Goal: Transaction & Acquisition: Book appointment/travel/reservation

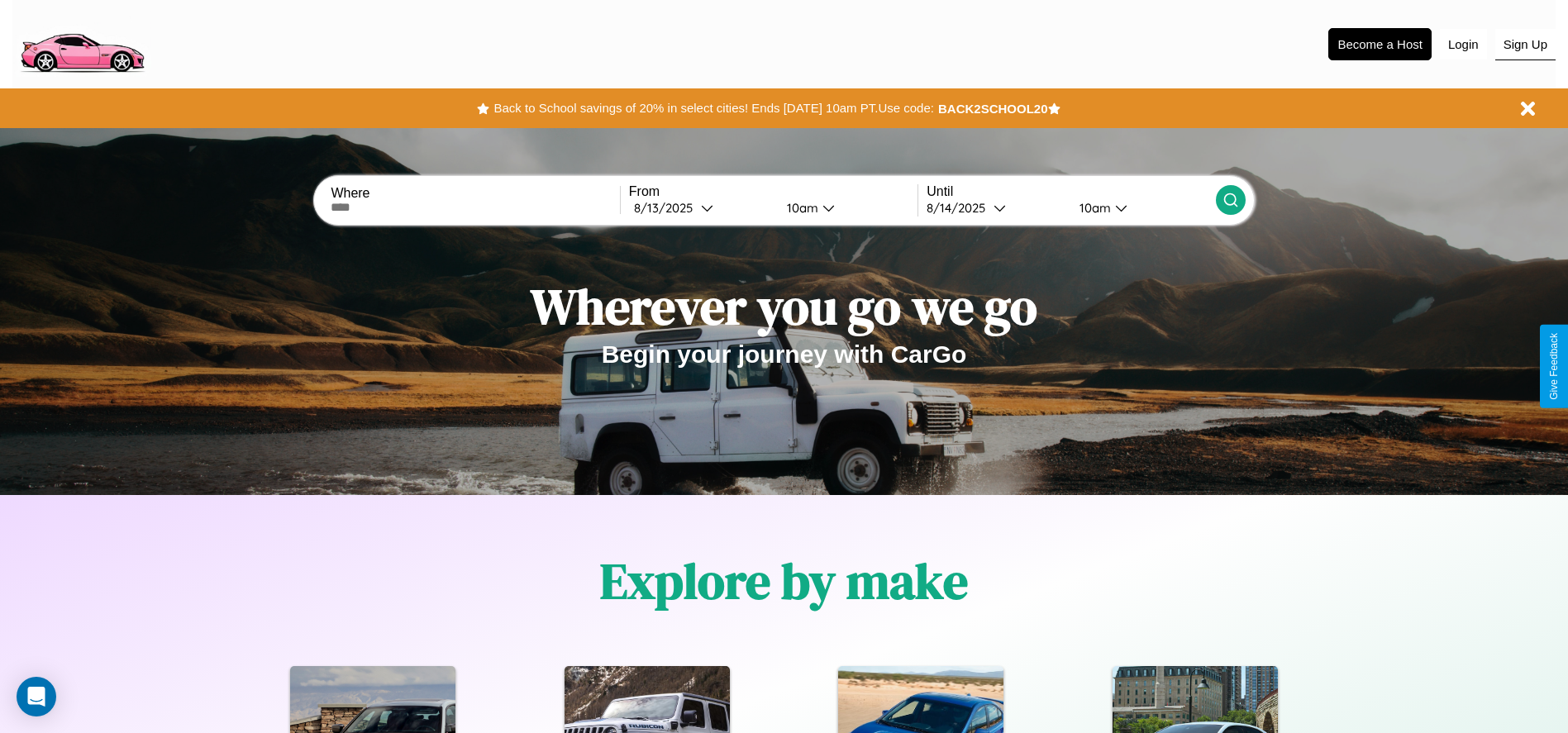
click at [1525, 44] on button "Sign Up" at bounding box center [1525, 44] width 60 height 31
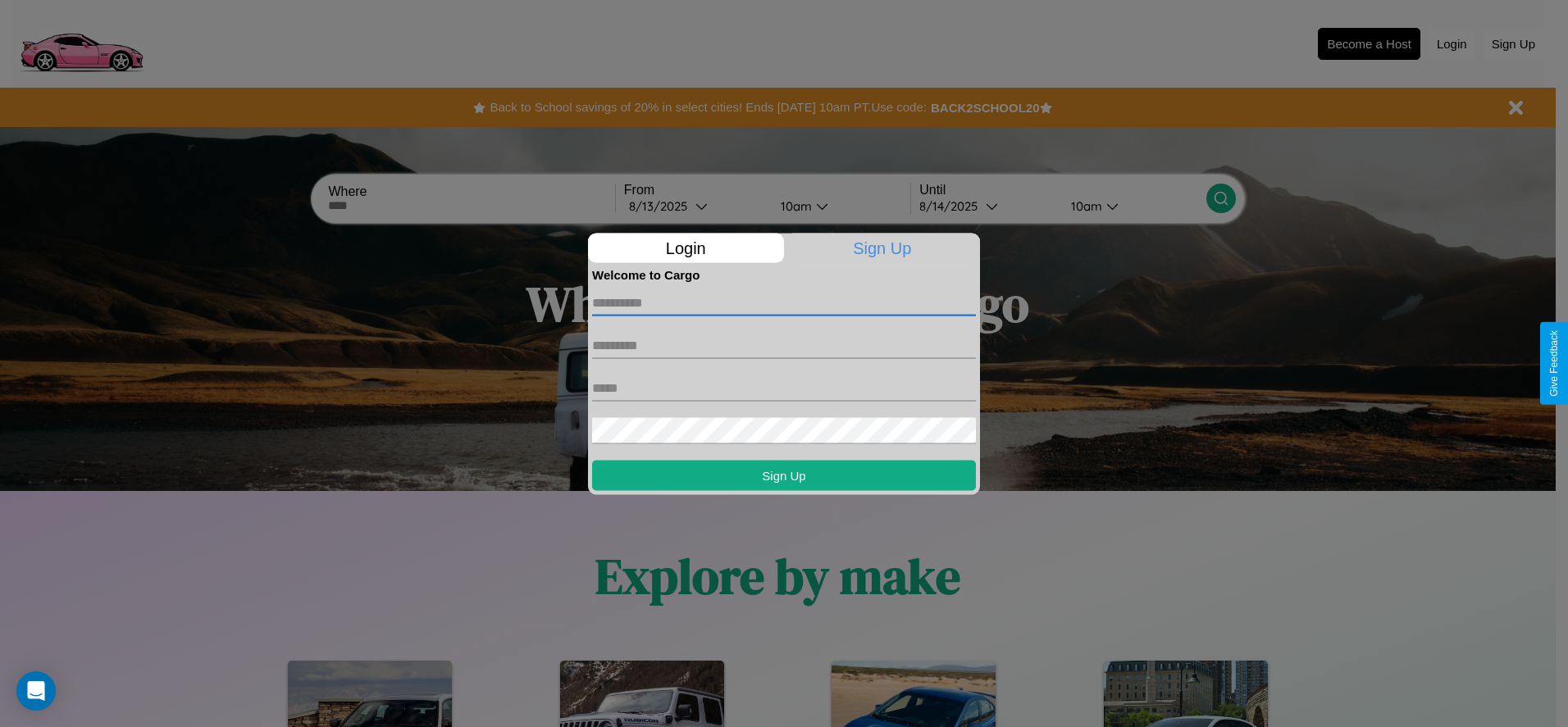
click at [784, 302] on input "text" at bounding box center [784, 302] width 384 height 26
type input "*******"
click at [784, 345] on input "text" at bounding box center [784, 344] width 384 height 26
type input "********"
click at [784, 388] on input "text" at bounding box center [784, 387] width 384 height 26
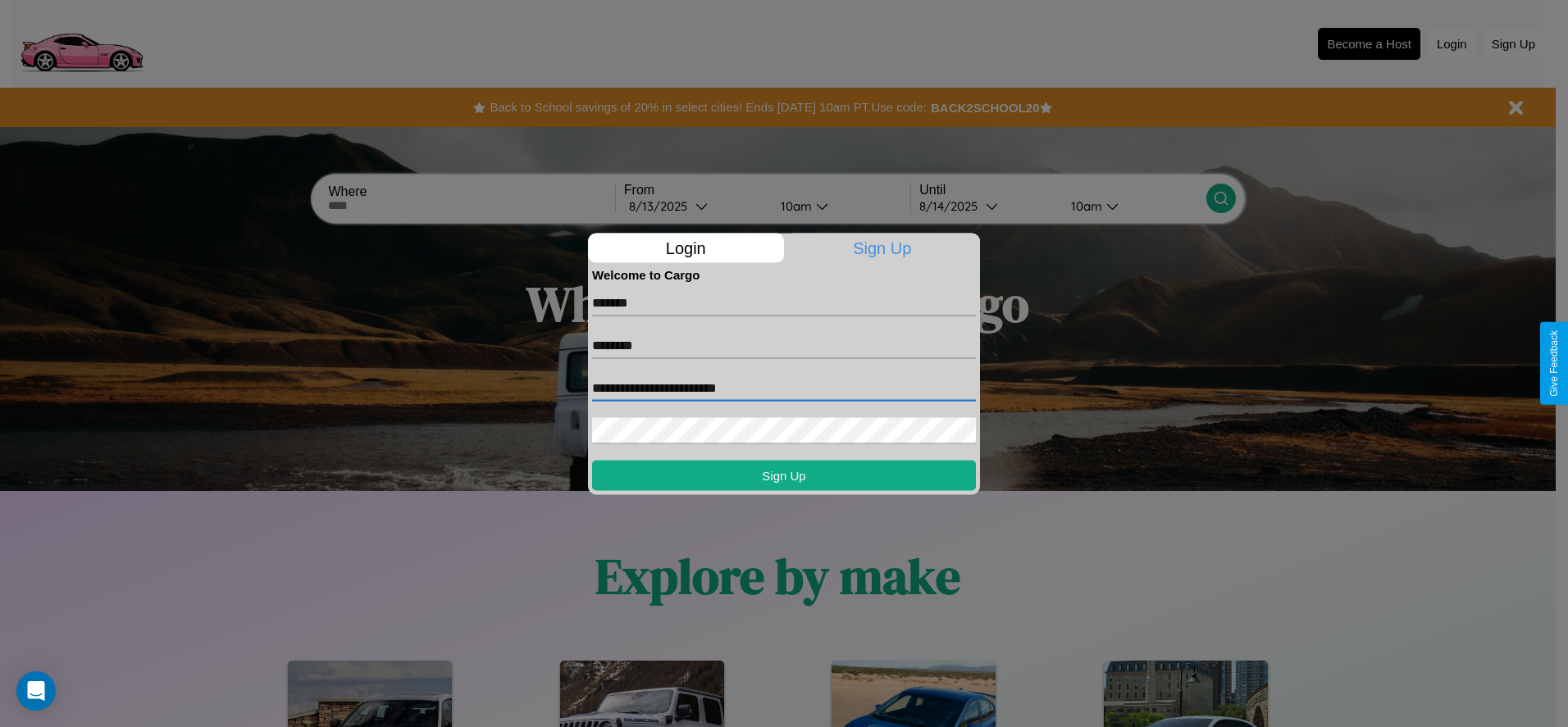
type input "**********"
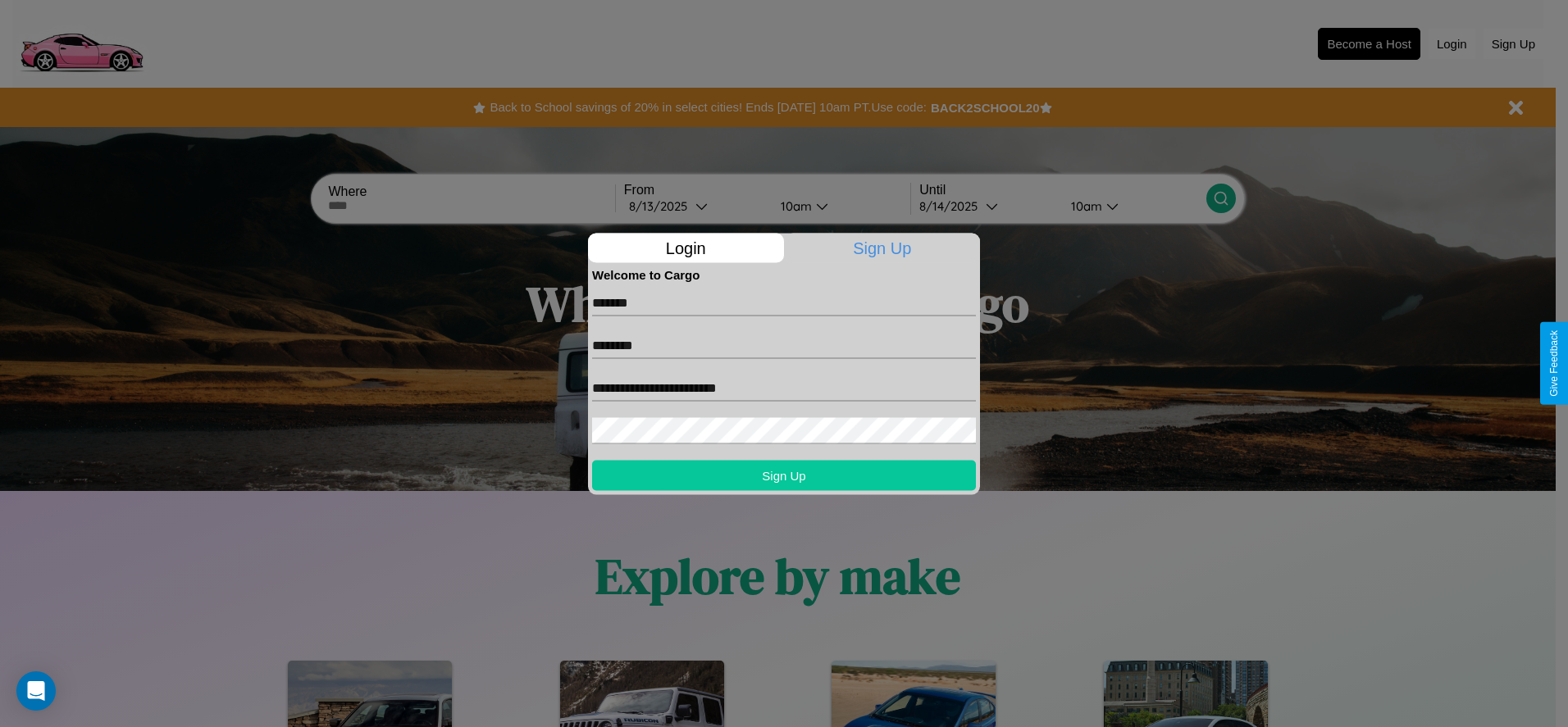
click at [784, 475] on button "Sign Up" at bounding box center [784, 475] width 384 height 30
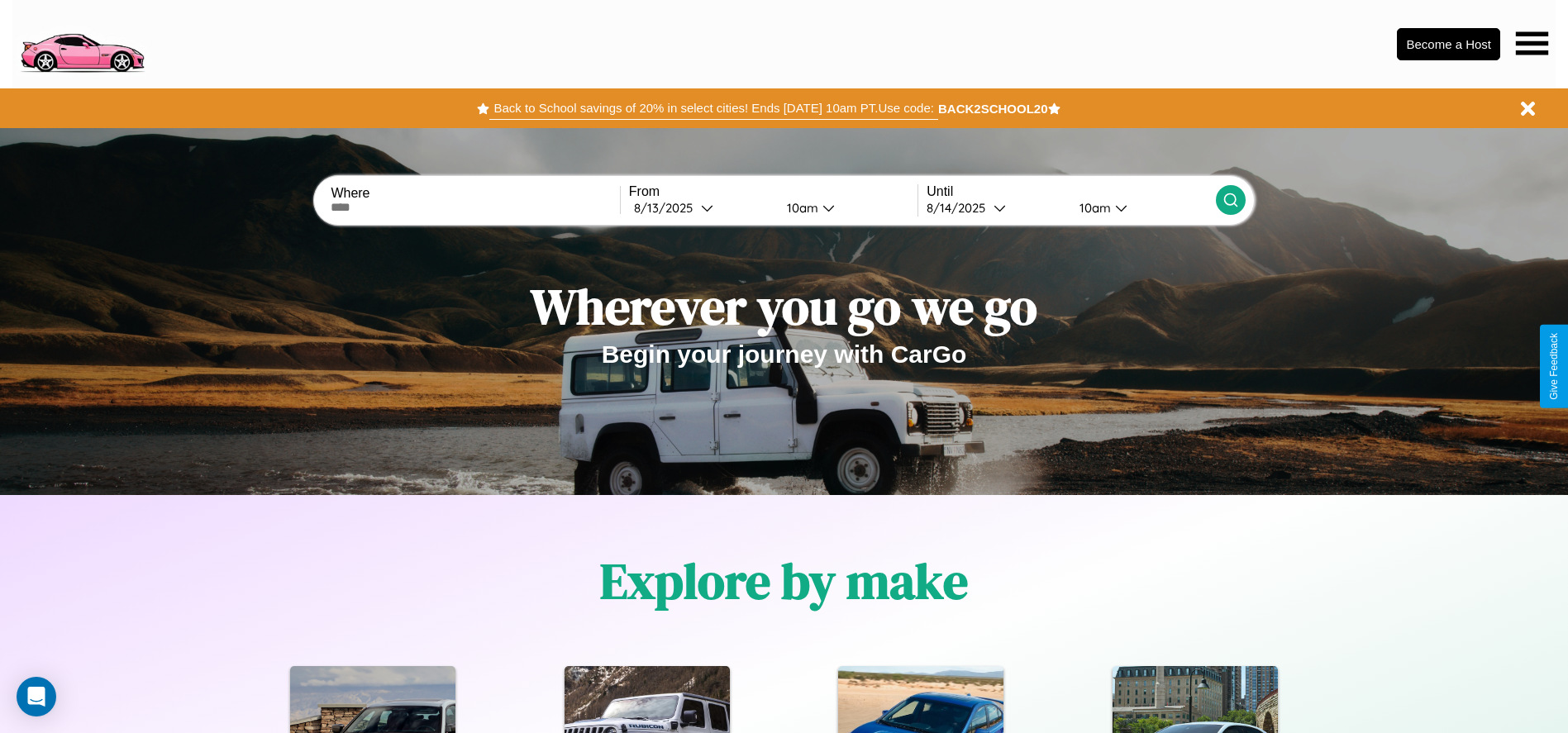
click at [713, 108] on button "Back to School savings of 20% in select cities! Ends [DATE] 10am PT. Use code:" at bounding box center [713, 108] width 448 height 23
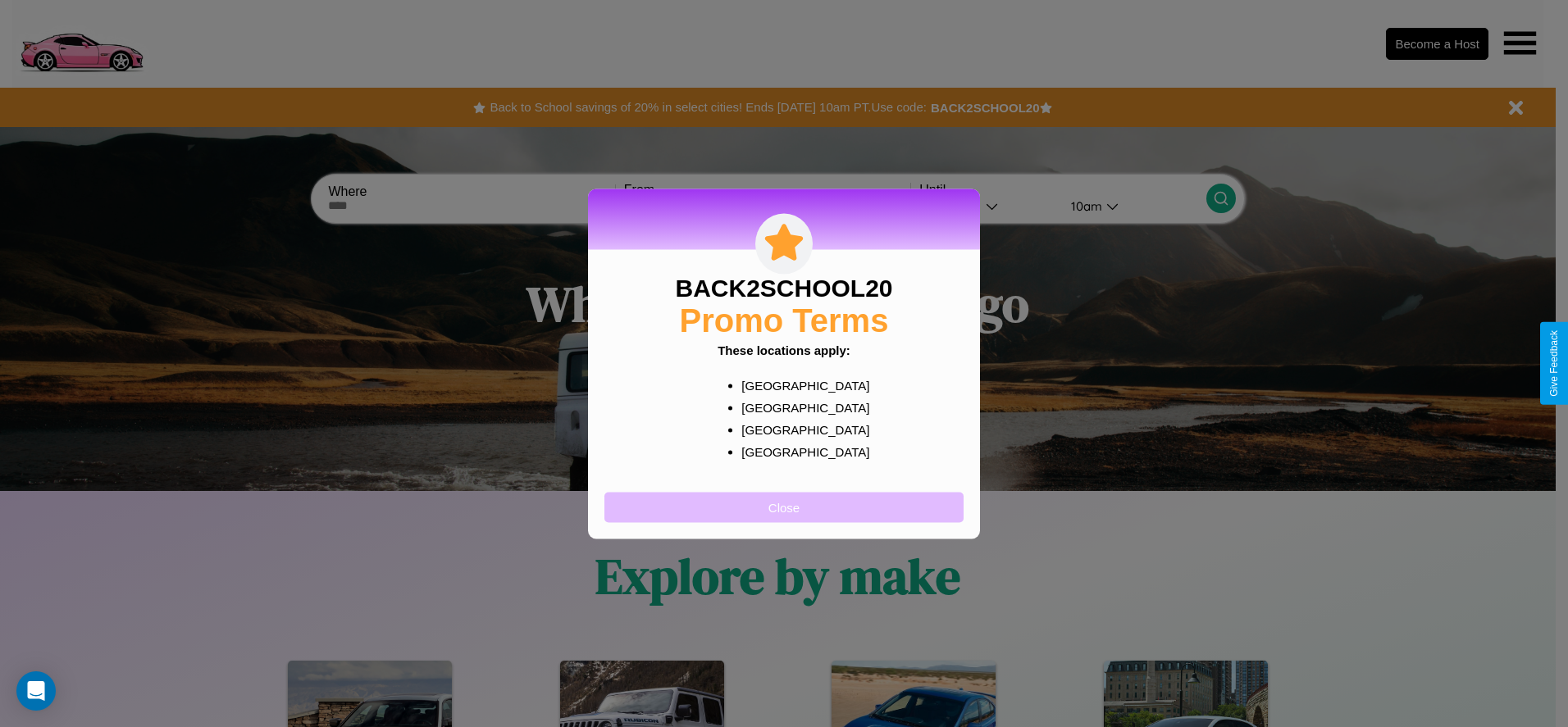
click at [784, 507] on button "Close" at bounding box center [783, 507] width 359 height 30
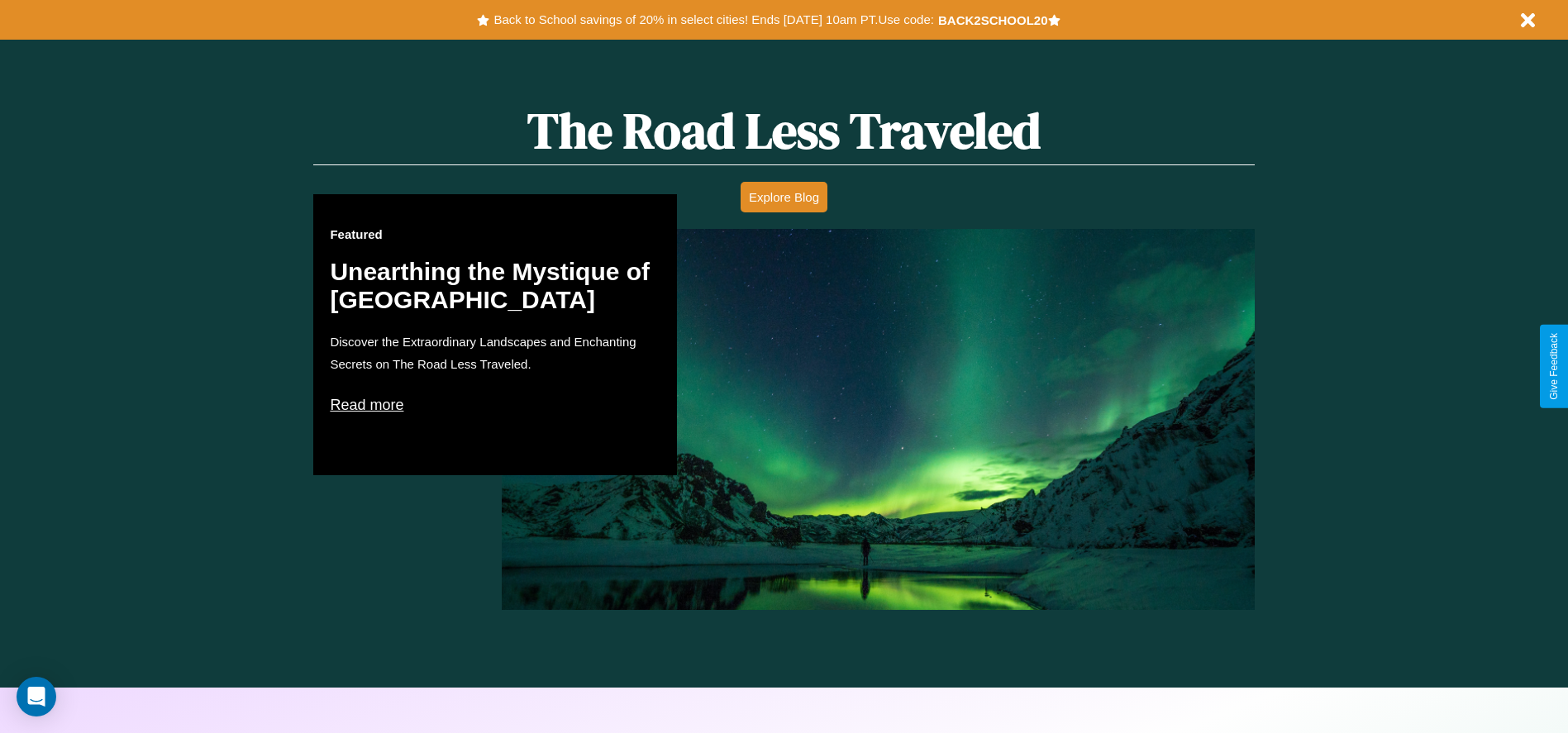
scroll to position [944, 0]
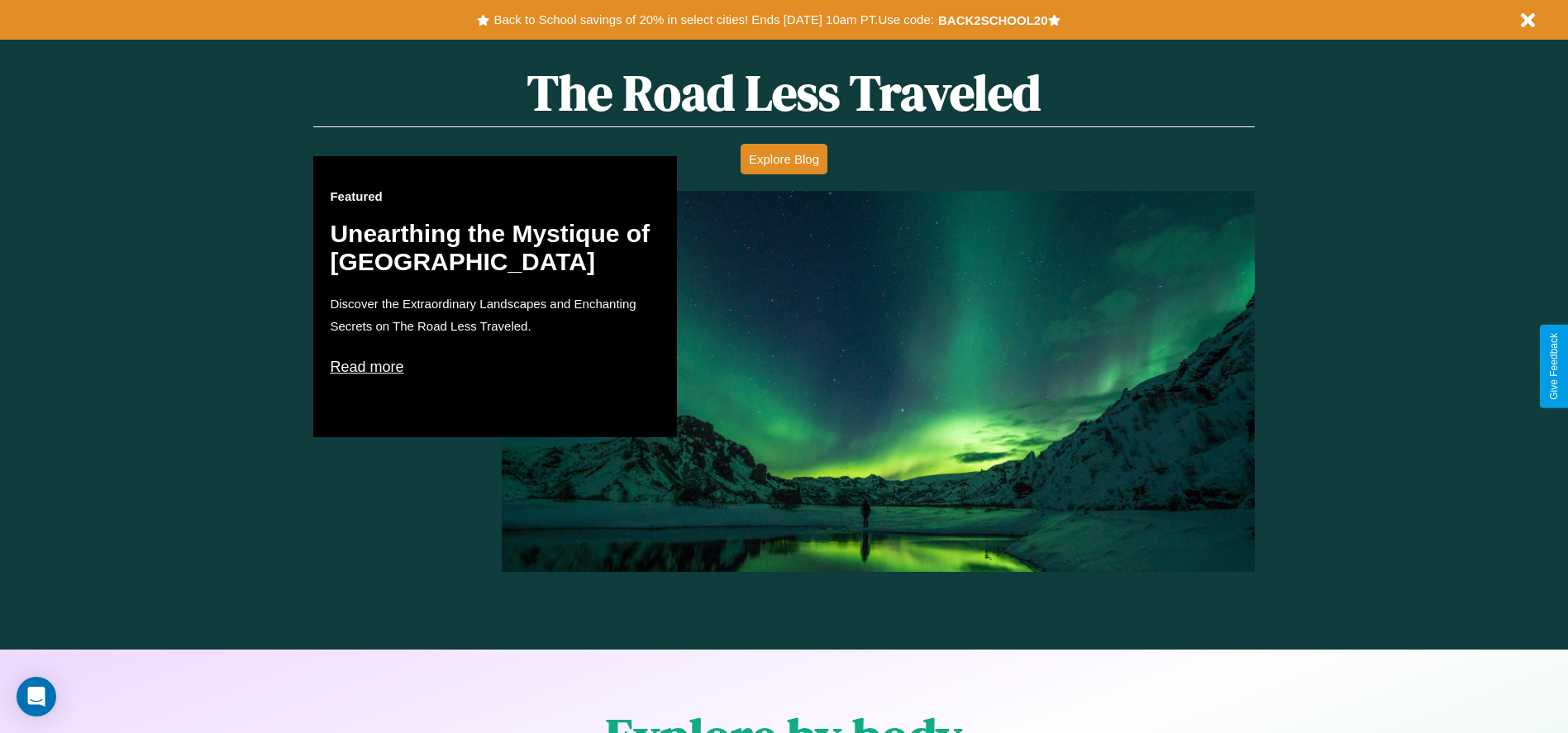
click at [495, 366] on p "Read more" at bounding box center [496, 366] width 331 height 26
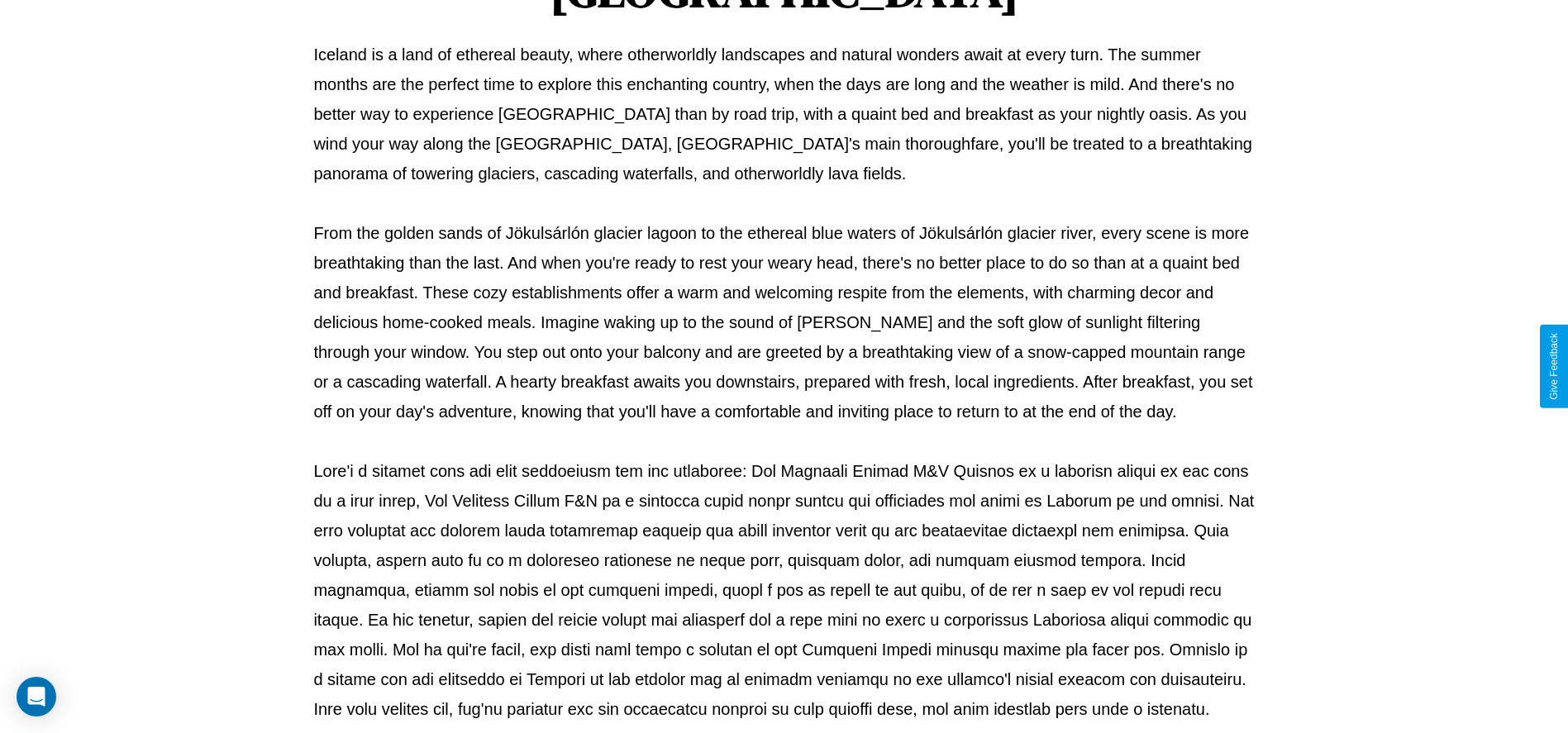
scroll to position [548, 0]
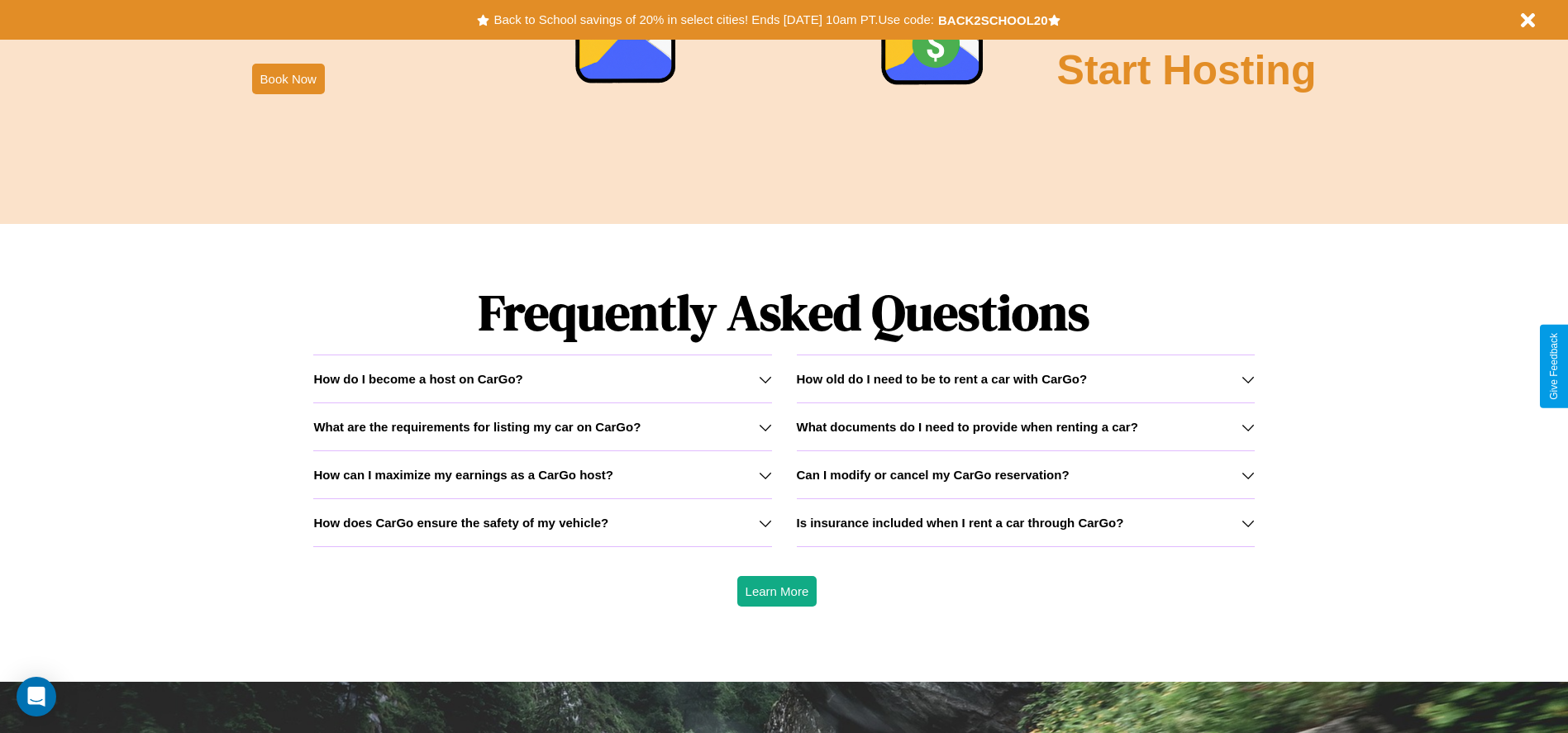
scroll to position [2371, 0]
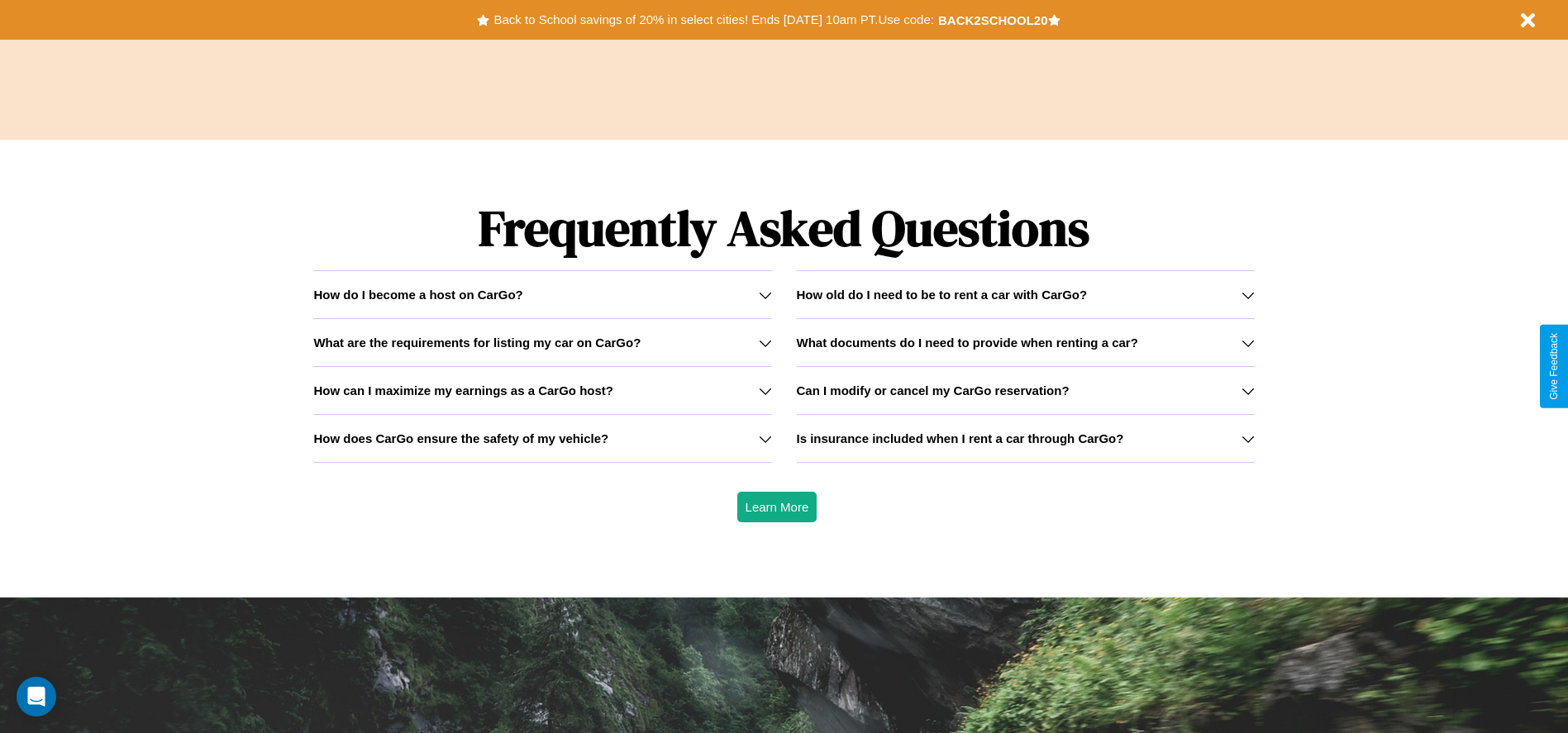
click at [764, 294] on icon at bounding box center [766, 296] width 14 height 14
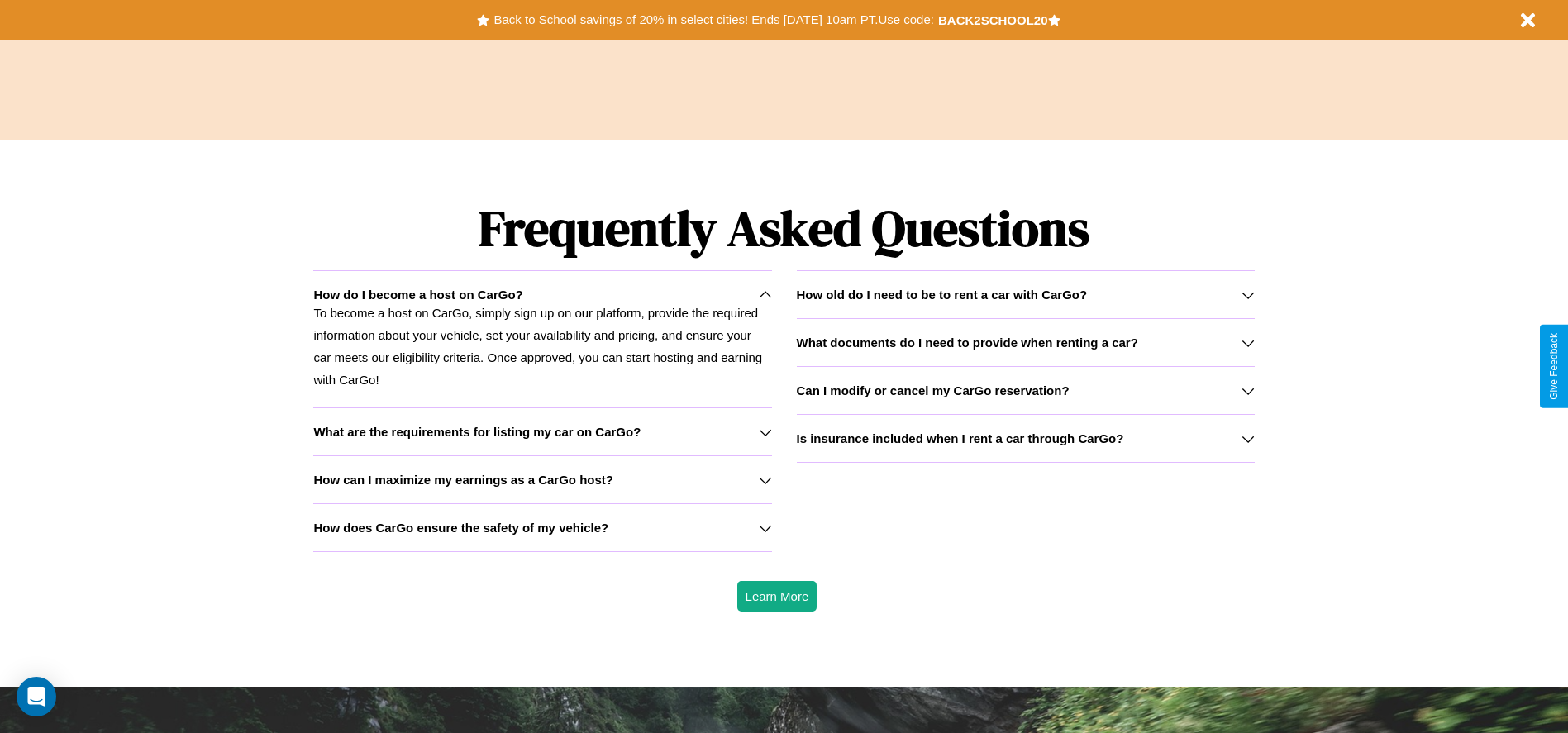
click at [1247, 342] on icon at bounding box center [1248, 343] width 14 height 14
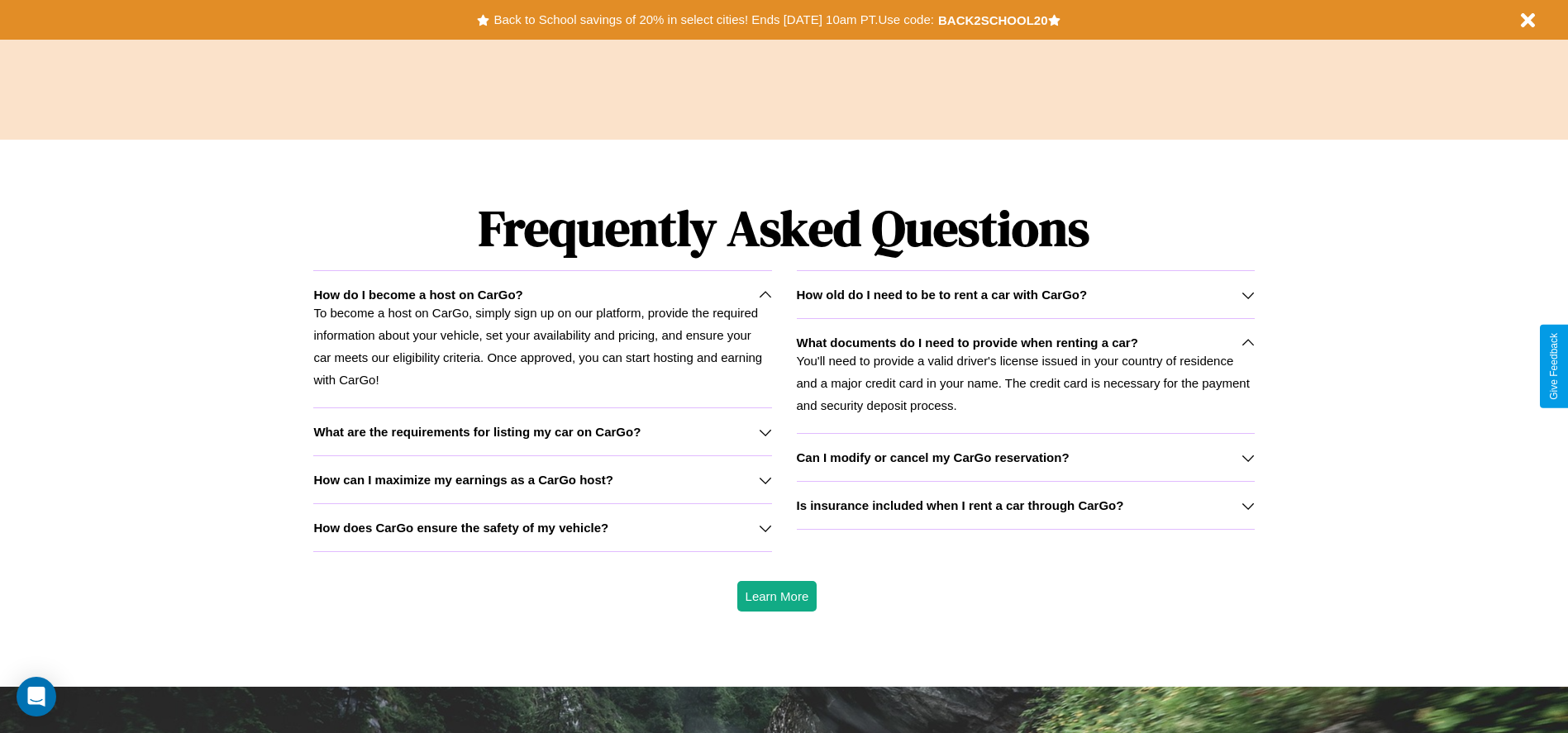
click at [1247, 294] on icon at bounding box center [1248, 296] width 14 height 14
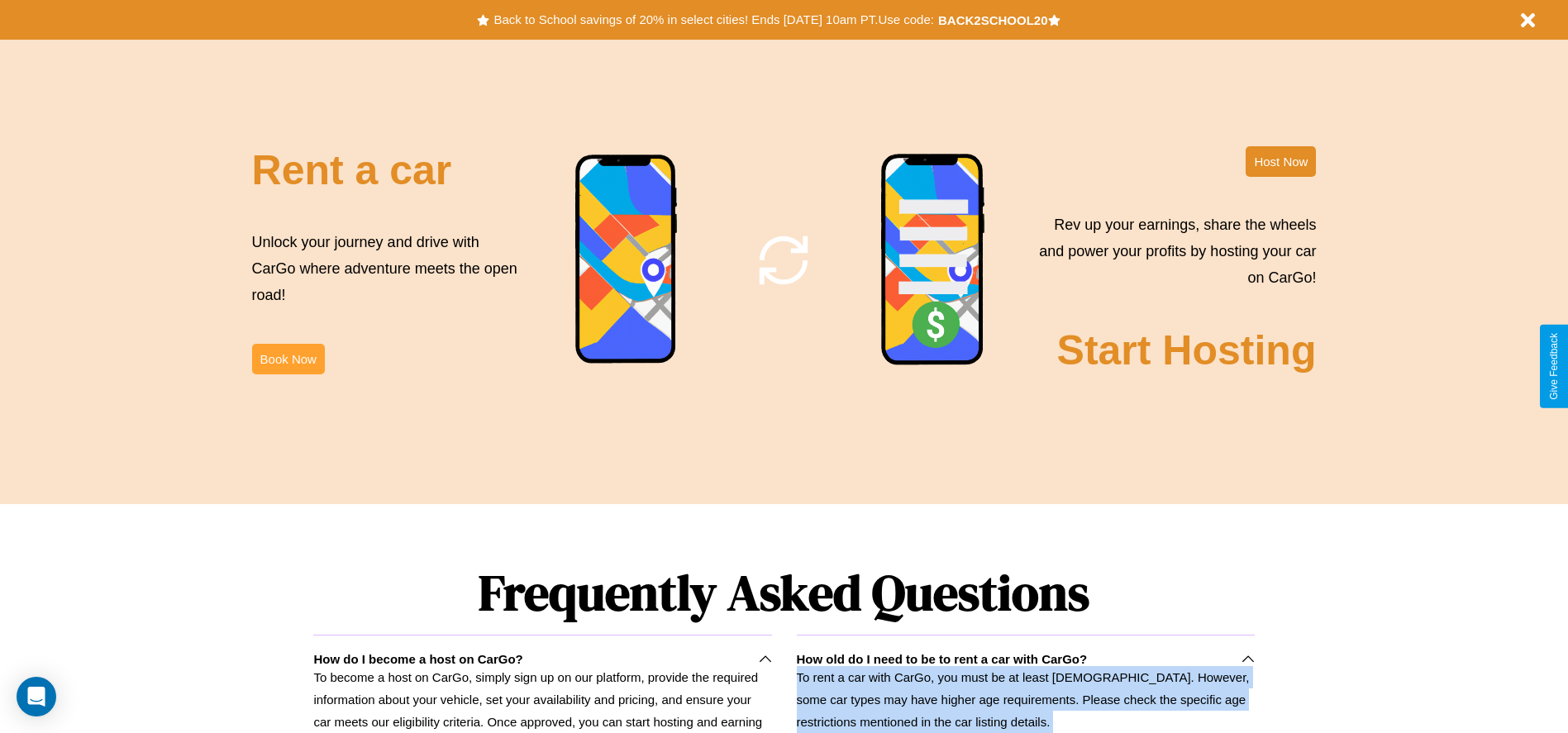
scroll to position [2000, 0]
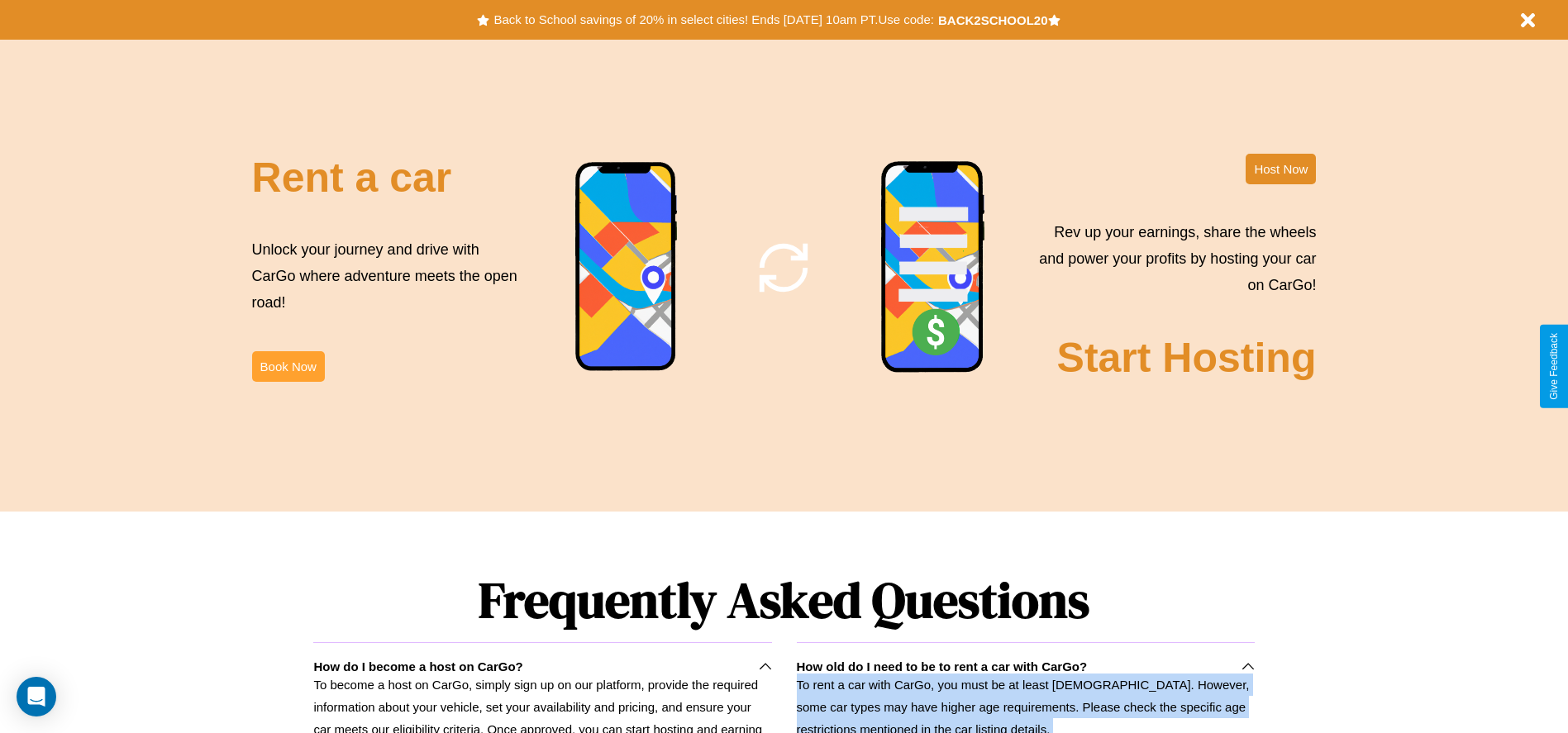
click at [288, 366] on button "Book Now" at bounding box center [289, 366] width 73 height 30
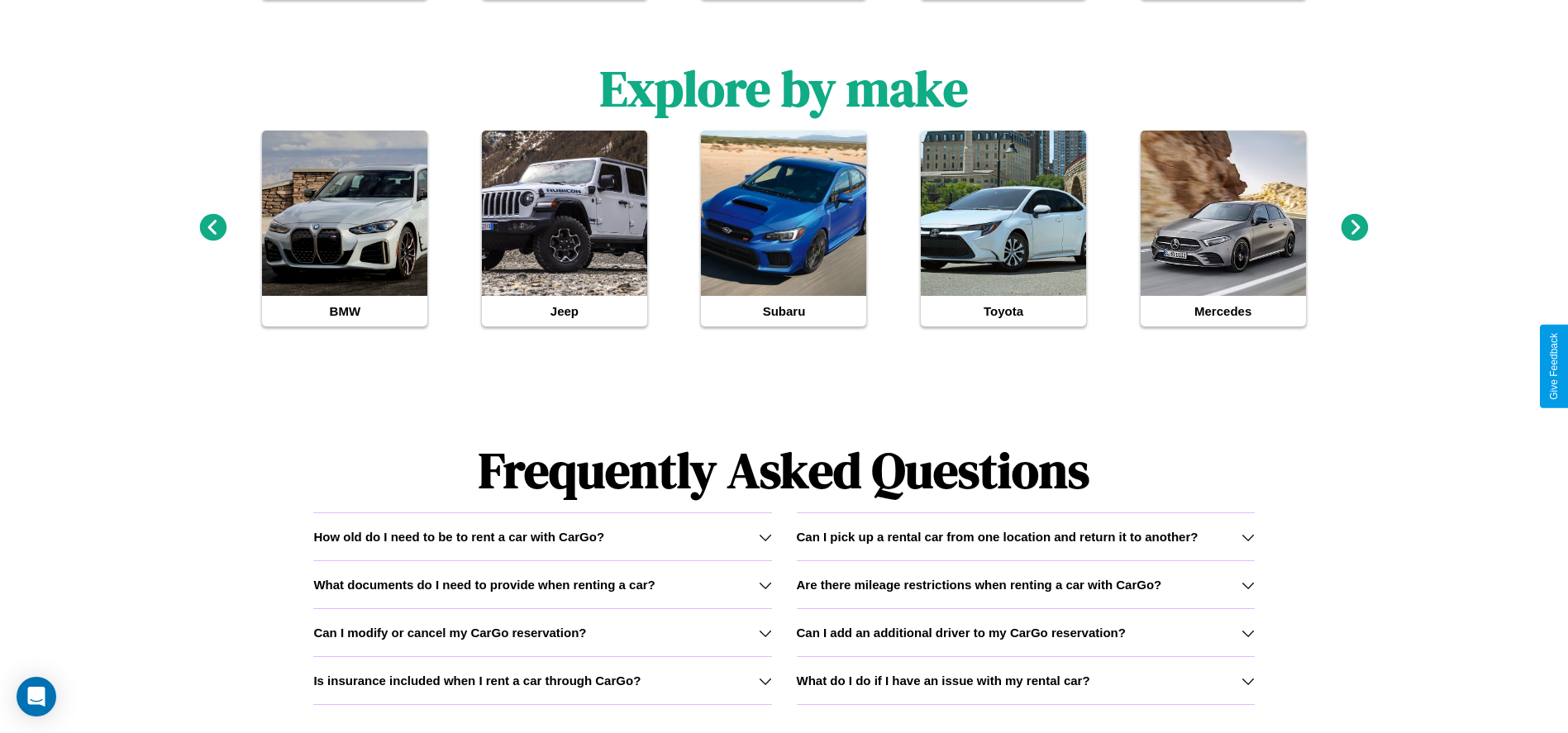
scroll to position [1800, 0]
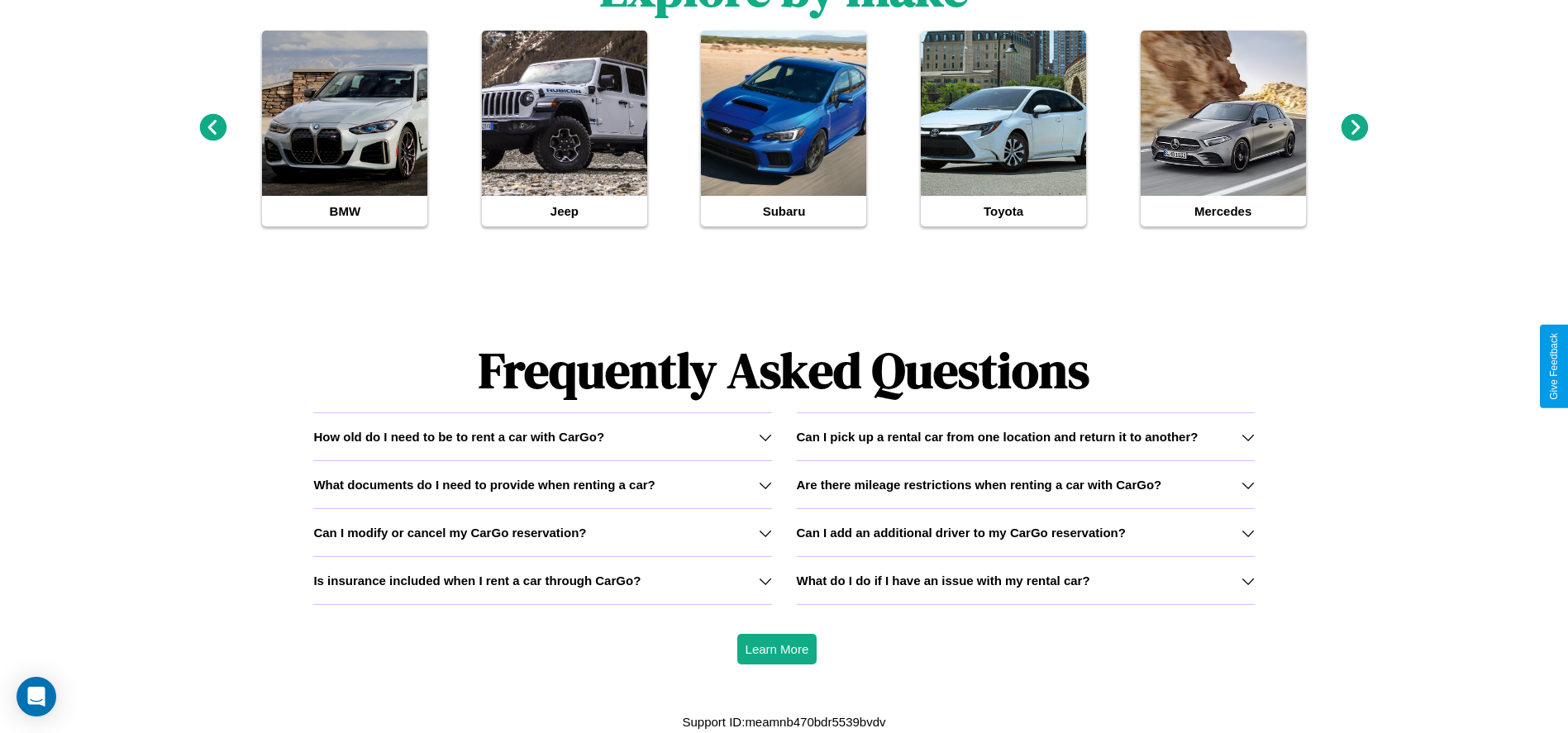
click at [1247, 485] on icon at bounding box center [1248, 486] width 14 height 14
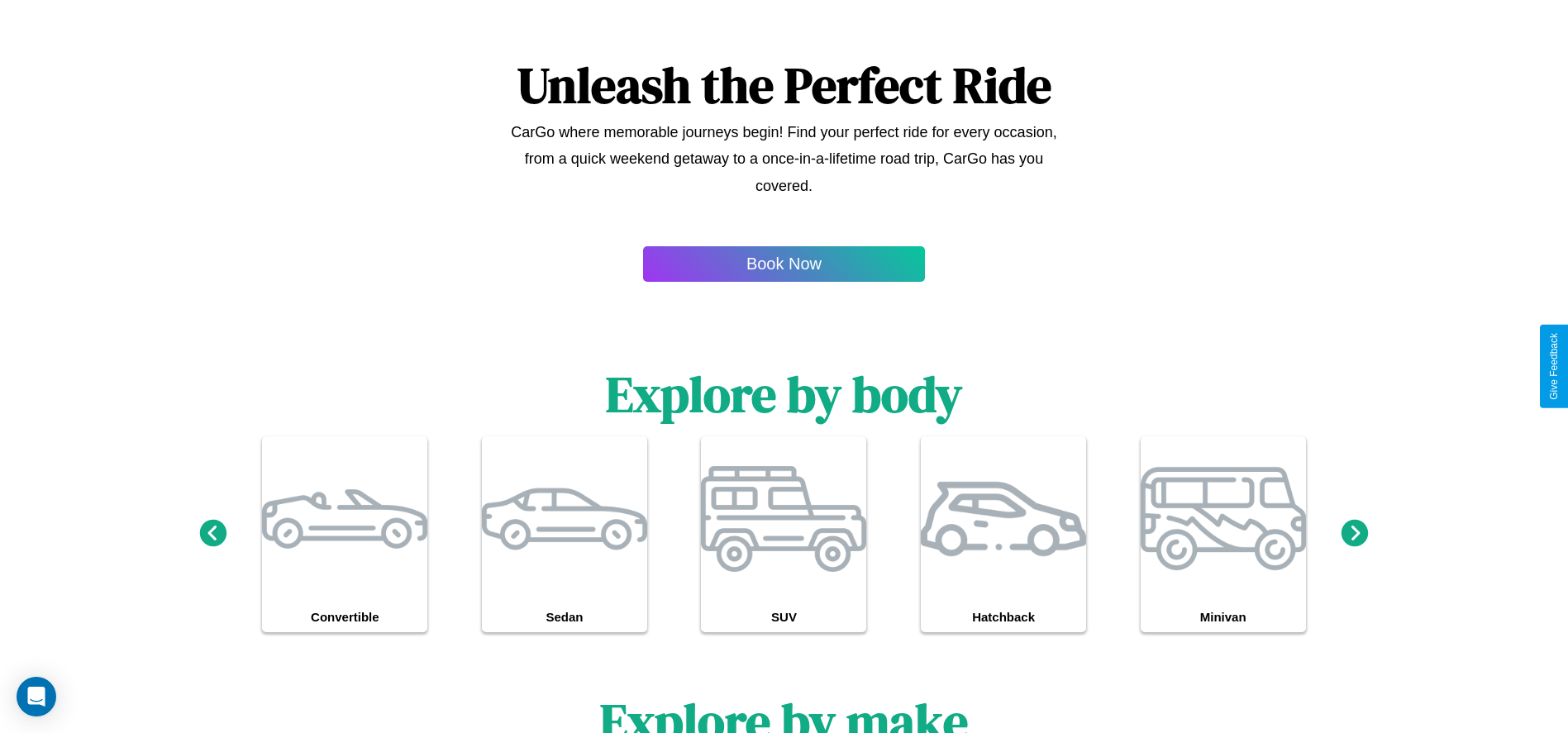
scroll to position [1607, 0]
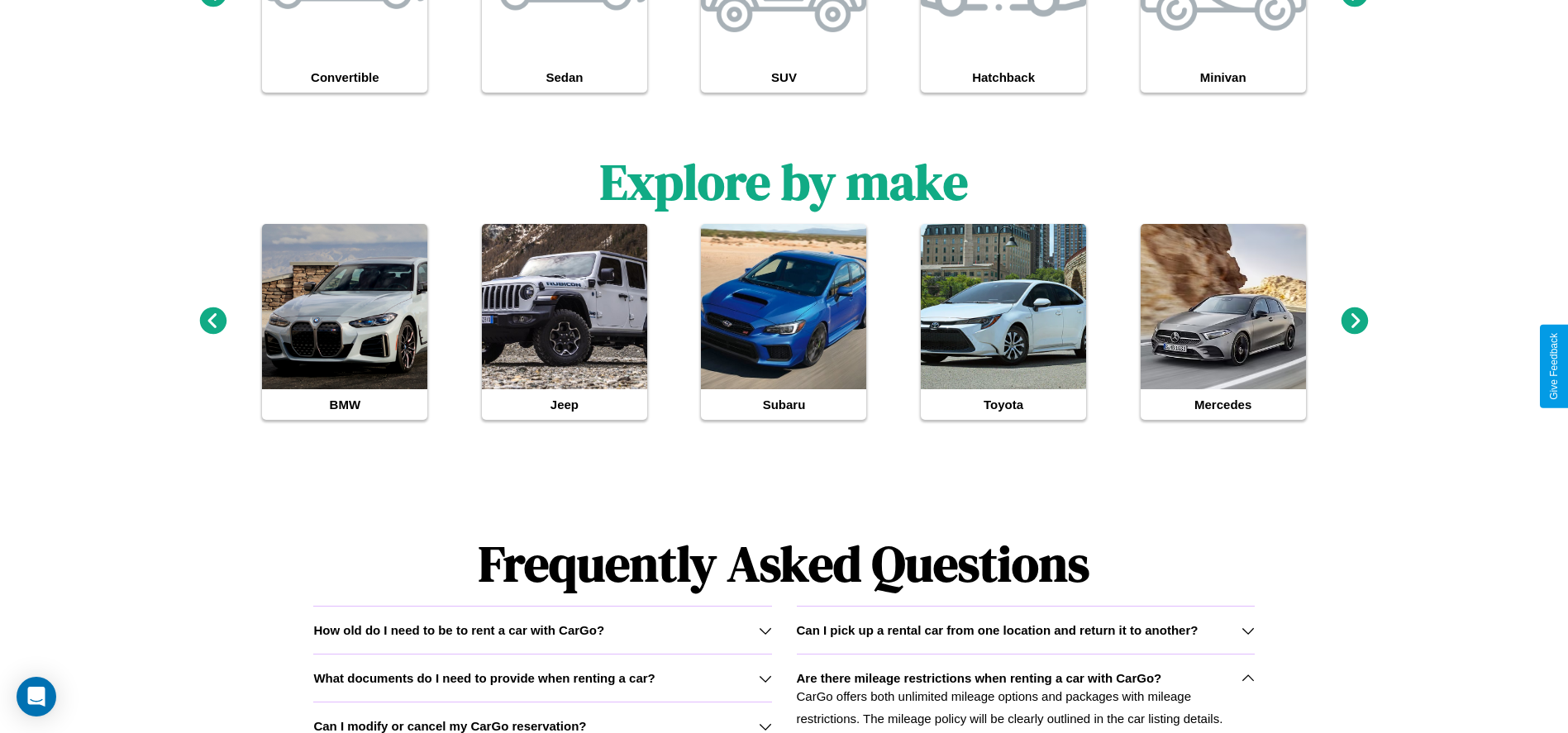
click at [764, 725] on icon at bounding box center [766, 727] width 14 height 14
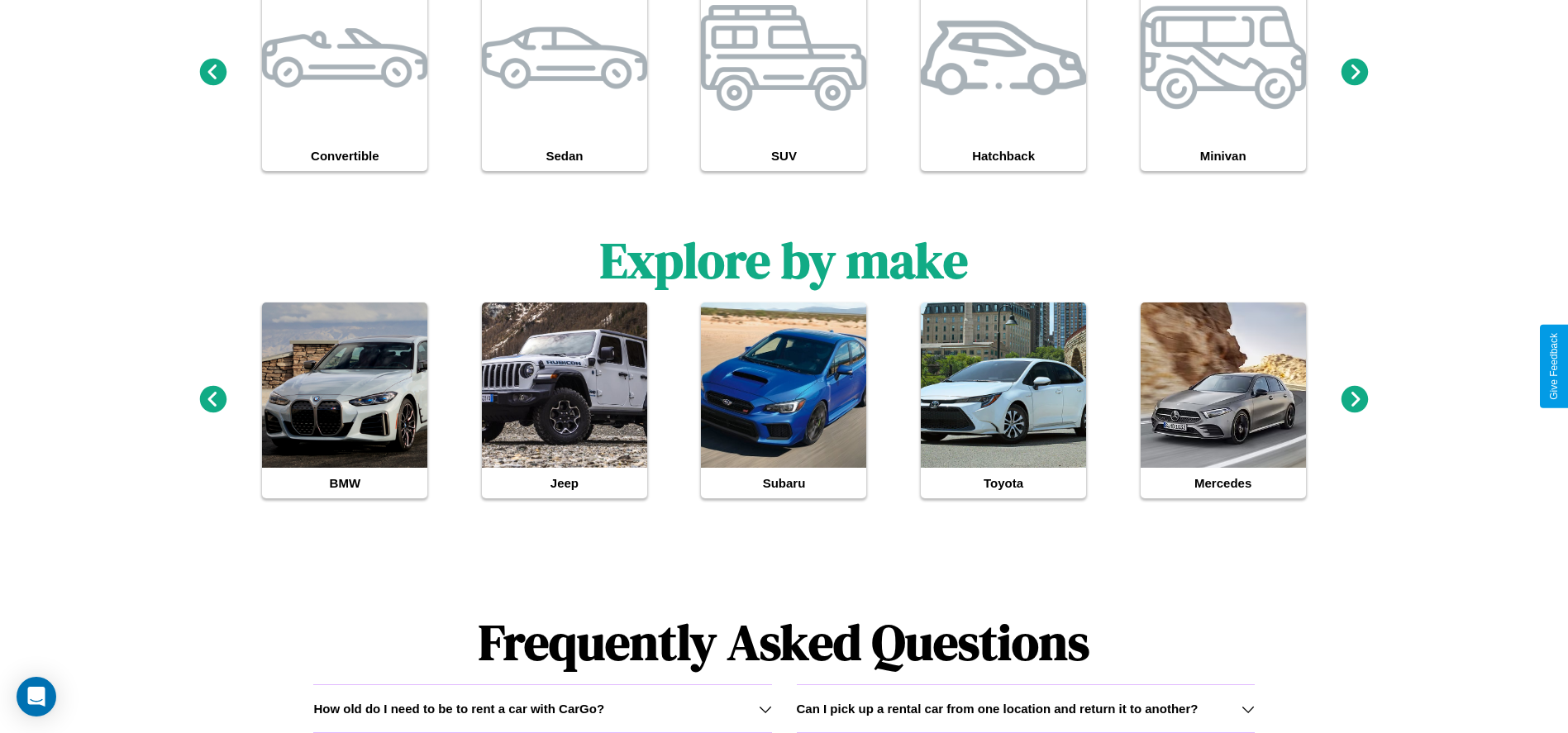
scroll to position [0, 0]
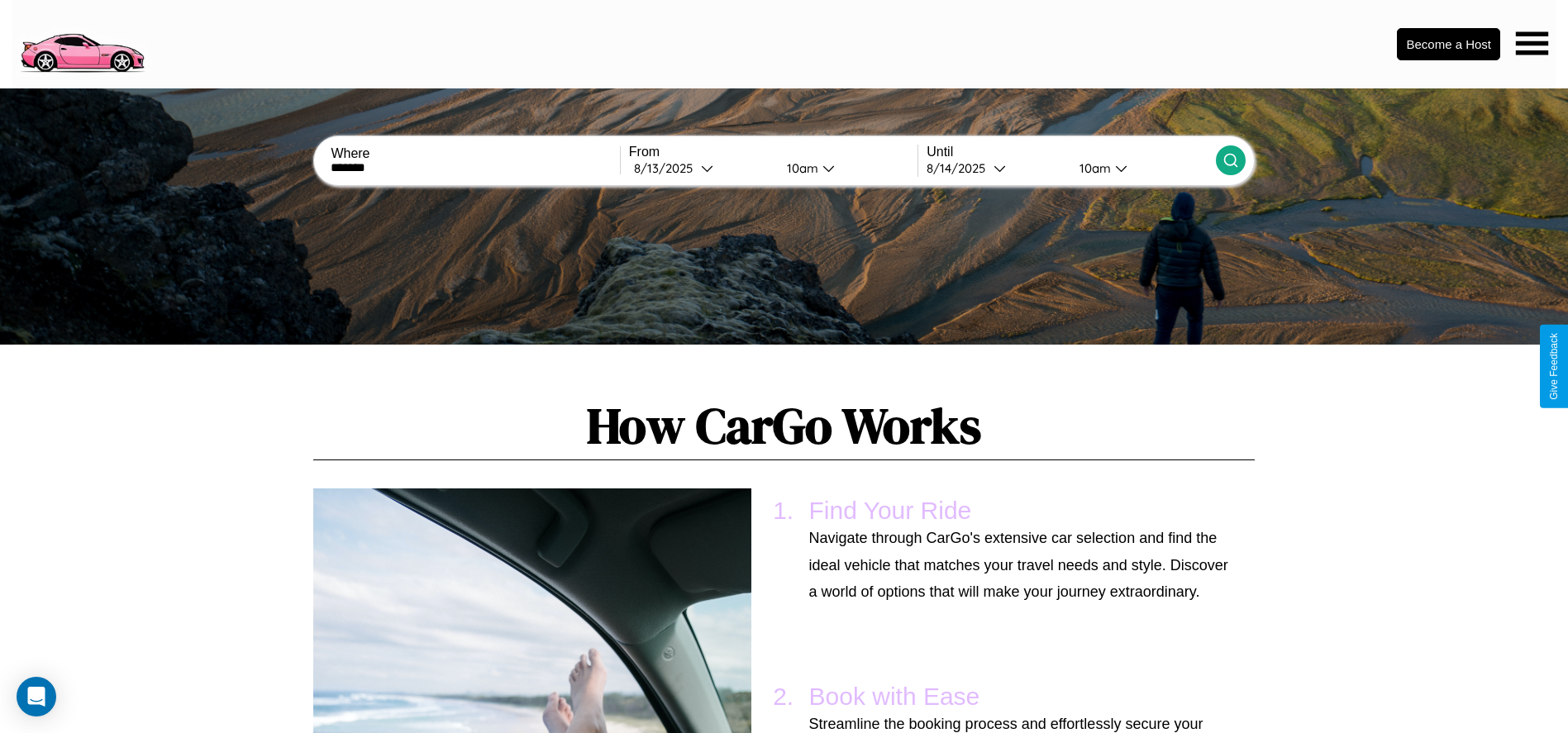
type input "*******"
click at [1230, 160] on icon at bounding box center [1231, 160] width 17 height 17
